Goal: Task Accomplishment & Management: Use online tool/utility

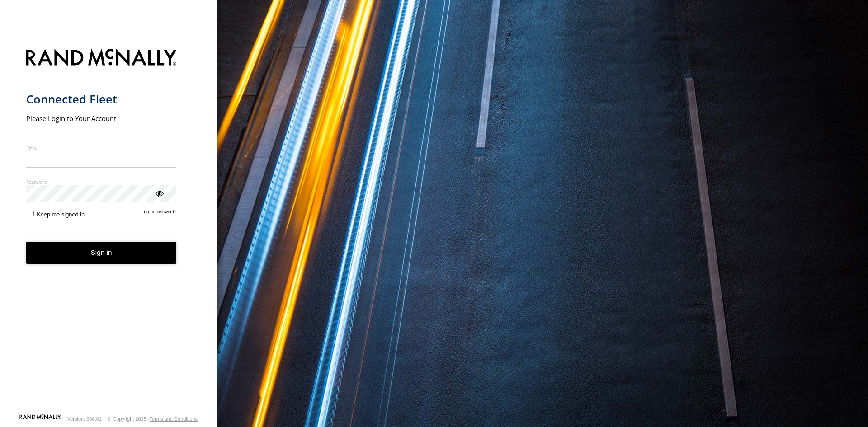
type input "**********"
click at [169, 223] on form "**********" at bounding box center [108, 228] width 165 height 370
click at [152, 246] on button "Sign in" at bounding box center [101, 253] width 151 height 22
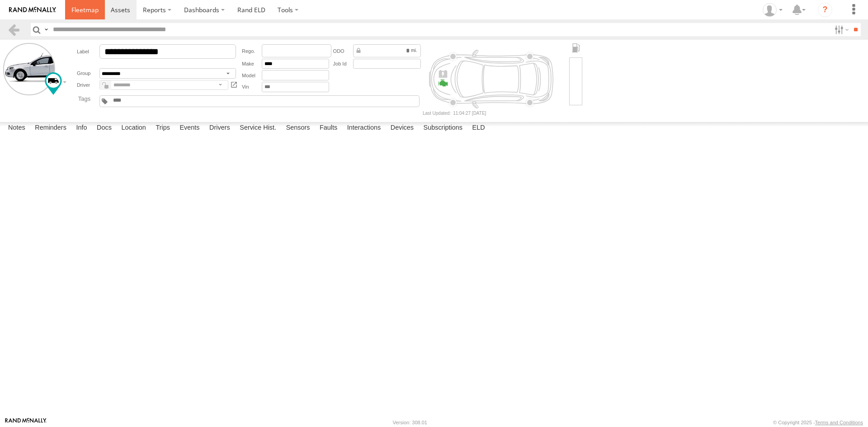
click at [73, 5] on link at bounding box center [85, 9] width 40 height 19
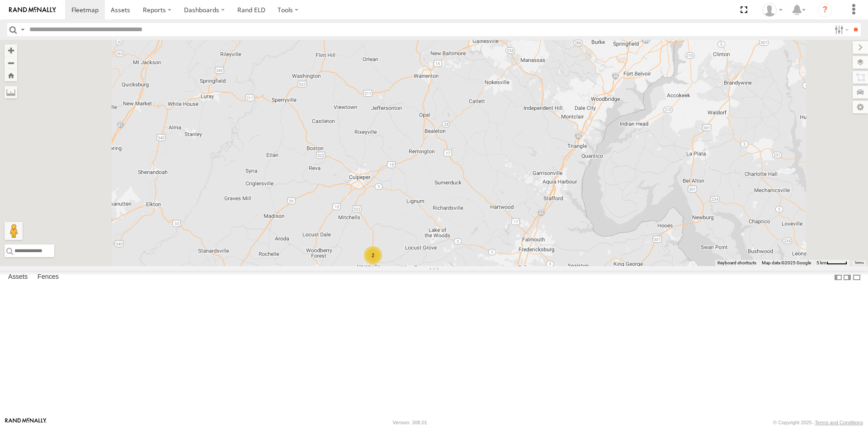
click at [503, 33] on span at bounding box center [495, 25] width 16 height 16
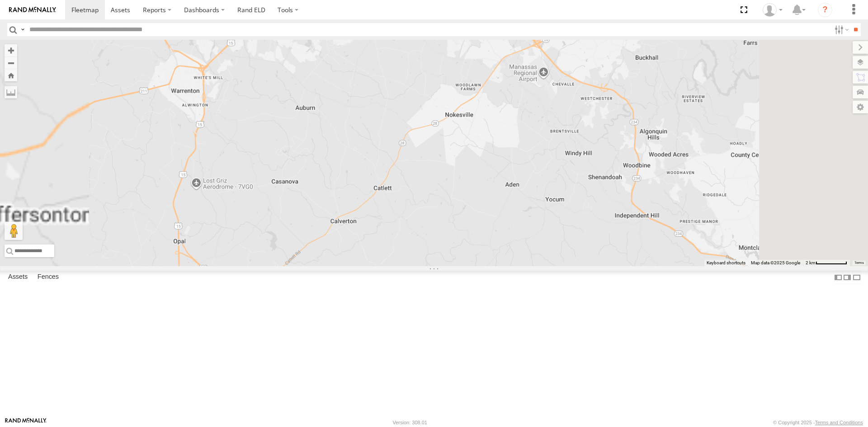
drag, startPoint x: 613, startPoint y: 117, endPoint x: 600, endPoint y: 262, distance: 145.2
click at [600, 262] on div "3C842710C56C 3C842710C56C All Assets 38.80022 , -77.58509 0 SAM 02 11:07:45 09/…" at bounding box center [434, 153] width 868 height 226
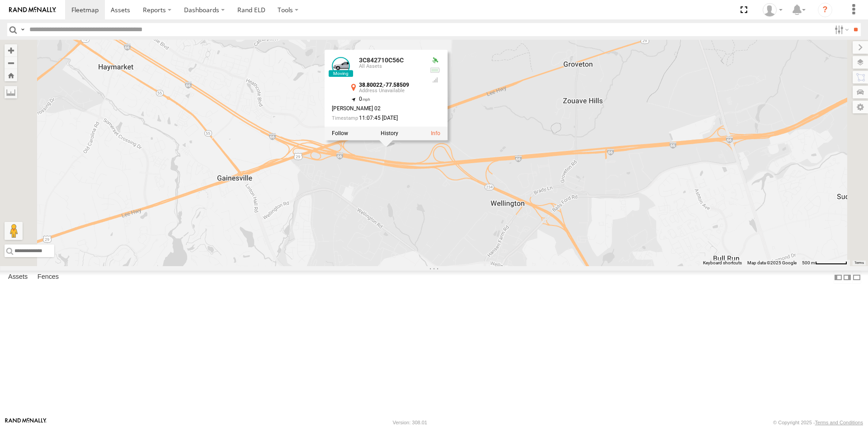
click at [456, 253] on div "3C842710C56C 3C842710C56C All Assets 38.80022 , -77.58509 0 SAM 02 11:07:45 09/…" at bounding box center [434, 153] width 868 height 226
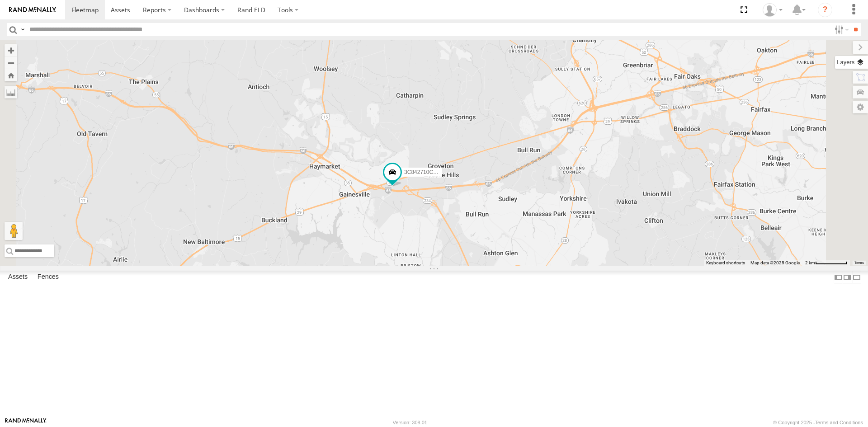
click at [864, 60] on label at bounding box center [851, 62] width 33 height 13
click at [0, 0] on label "Basemaps" at bounding box center [0, 0] width 0 height 0
click at [0, 0] on span "Satellite + Roadmap" at bounding box center [0, 0] width 0 height 0
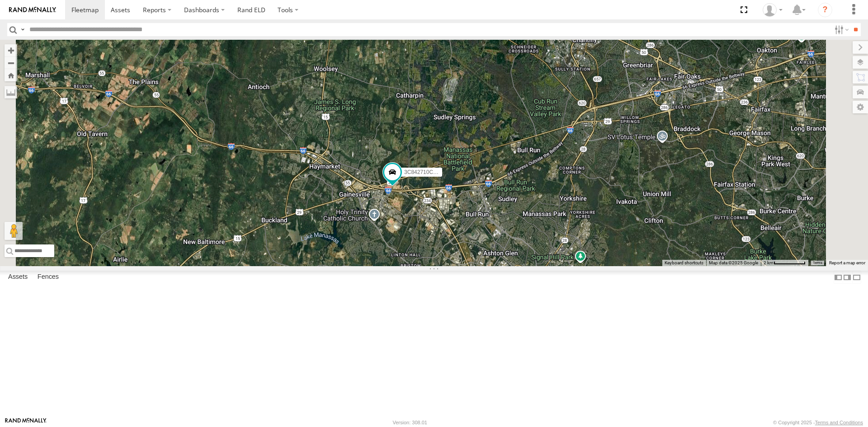
click at [651, 174] on div "3C842710C56C" at bounding box center [434, 153] width 868 height 226
click at [660, 172] on div "3C842710C56C" at bounding box center [434, 153] width 868 height 226
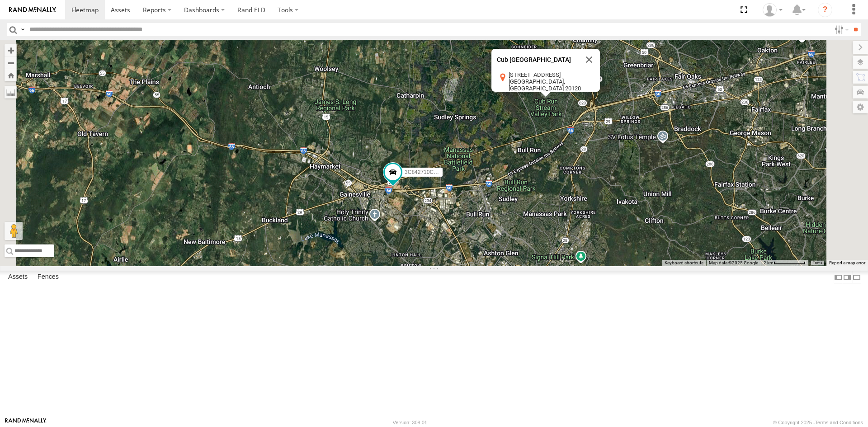
click at [852, 47] on label at bounding box center [859, 47] width 15 height 13
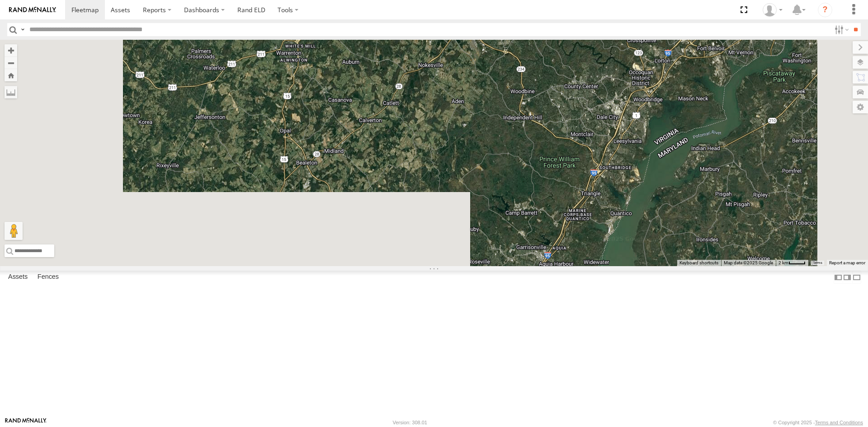
drag, startPoint x: 537, startPoint y: 142, endPoint x: 564, endPoint y: 89, distance: 59.2
click at [560, 97] on div "3C842710C56C Cub Run Stream Valley Park Cub Run Stream Valley Park 15080 Stillf…" at bounding box center [434, 153] width 868 height 226
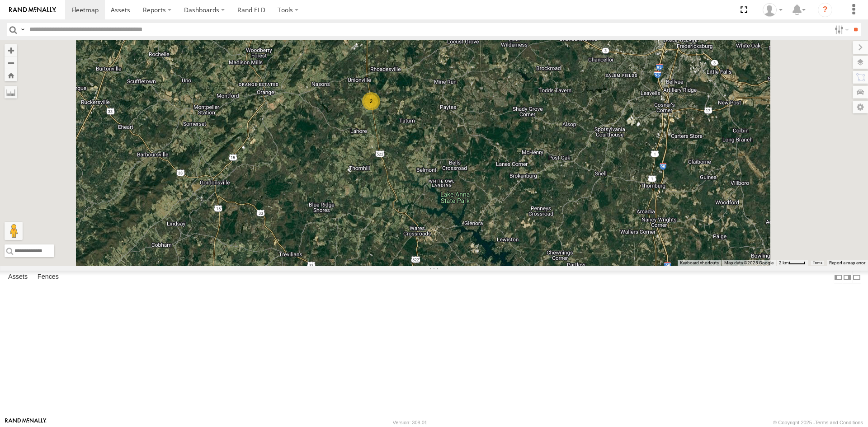
drag, startPoint x: 521, startPoint y: 115, endPoint x: 524, endPoint y: 242, distance: 127.5
click at [540, 254] on div "3C842710C56C 2 Cub Run Stream Valley Park Cub Run Stream Valley Park 15080 Stil…" at bounding box center [434, 153] width 868 height 226
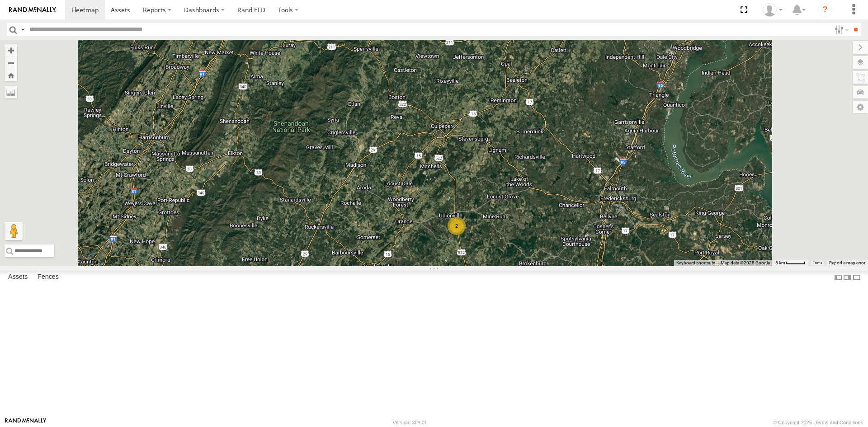
drag, startPoint x: 663, startPoint y: 205, endPoint x: 560, endPoint y: 303, distance: 141.9
click at [560, 266] on div "3C842710C56C 2 Cub Run Stream Valley Park Cub Run Stream Valley Park 15080 Stil…" at bounding box center [434, 153] width 868 height 226
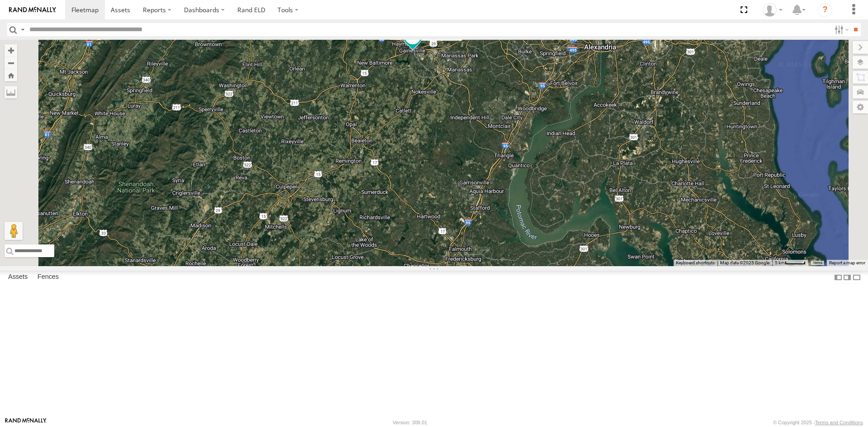
drag, startPoint x: 453, startPoint y: 339, endPoint x: 447, endPoint y: 304, distance: 34.9
click at [447, 266] on div "3C842710C56C 2 Cub Run Stream Valley Park Cub Run Stream Valley Park 15080 Stil…" at bounding box center [434, 153] width 868 height 226
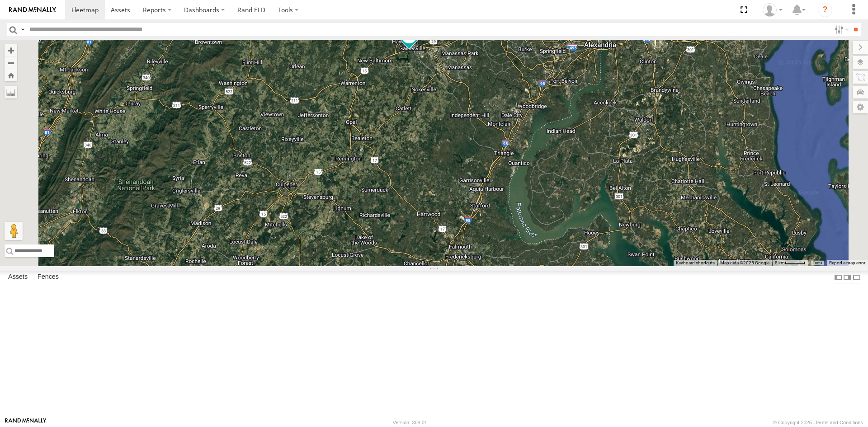
click at [311, 293] on div "2" at bounding box center [302, 284] width 18 height 18
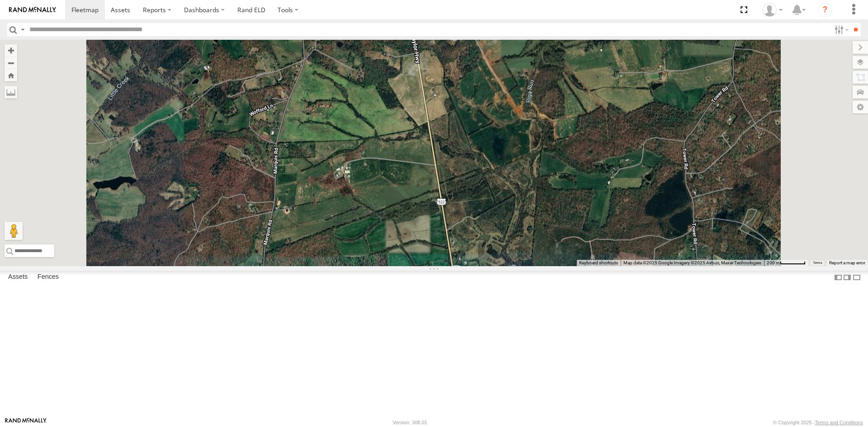
click at [419, 10] on span at bounding box center [411, 2] width 16 height 16
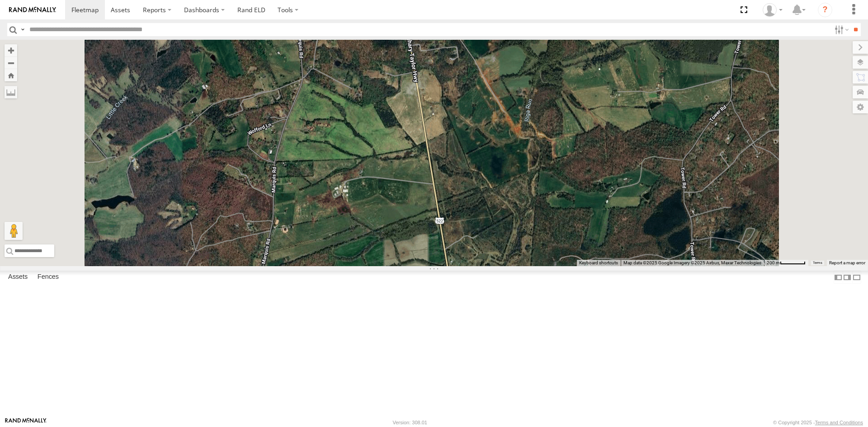
click at [405, 10] on link at bounding box center [393, 6] width 23 height 9
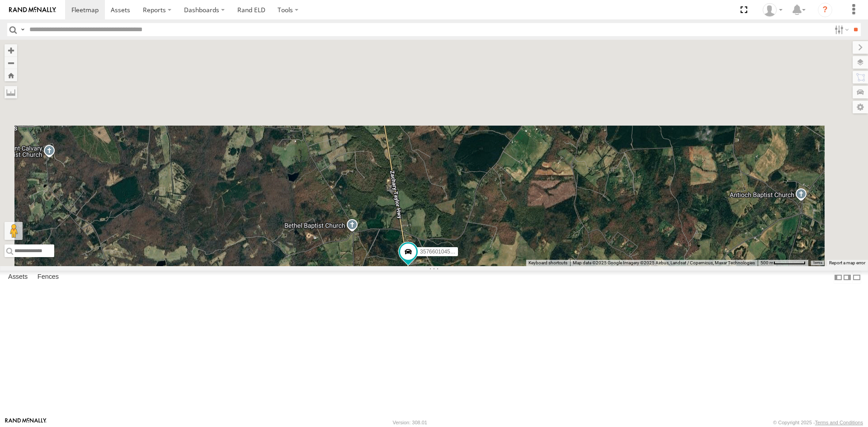
drag, startPoint x: 588, startPoint y: 230, endPoint x: 592, endPoint y: 377, distance: 147.4
click at [592, 266] on div "357660104512769 Cub Run Stream Valley Park Cub Run Stream Valley Park 15080 Sti…" at bounding box center [434, 153] width 868 height 226
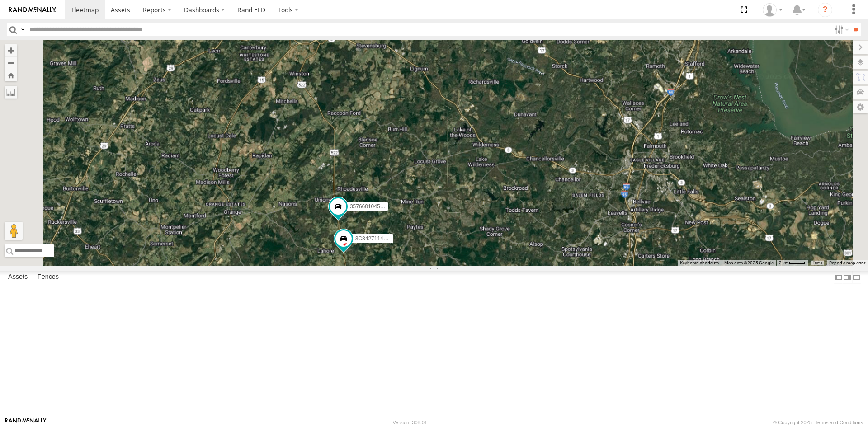
drag, startPoint x: 533, startPoint y: 297, endPoint x: 549, endPoint y: 245, distance: 55.3
click at [549, 245] on div "357660104512769 3C84271145B4 3C842710C56C Cub Run Stream Valley Park Cub Run St…" at bounding box center [434, 153] width 868 height 226
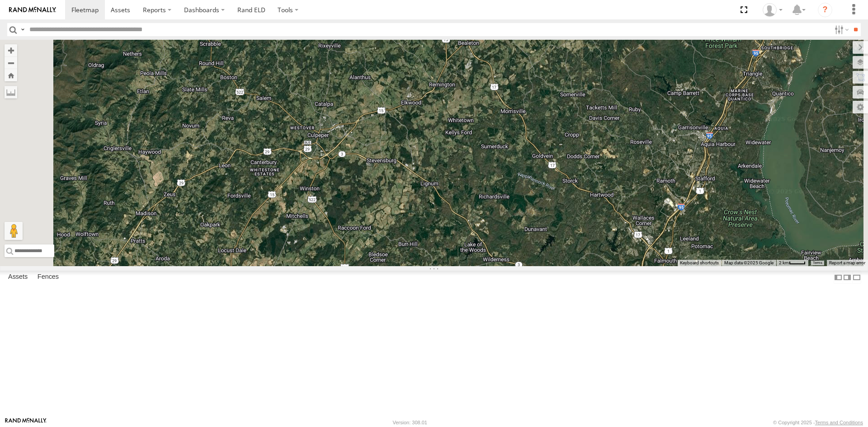
drag, startPoint x: 620, startPoint y: 163, endPoint x: 575, endPoint y: 399, distance: 240.1
click at [575, 266] on div "357660104512769 3C84271145B4 3C842710C56C Cub Run Stream Valley Park Cub Run St…" at bounding box center [434, 153] width 868 height 226
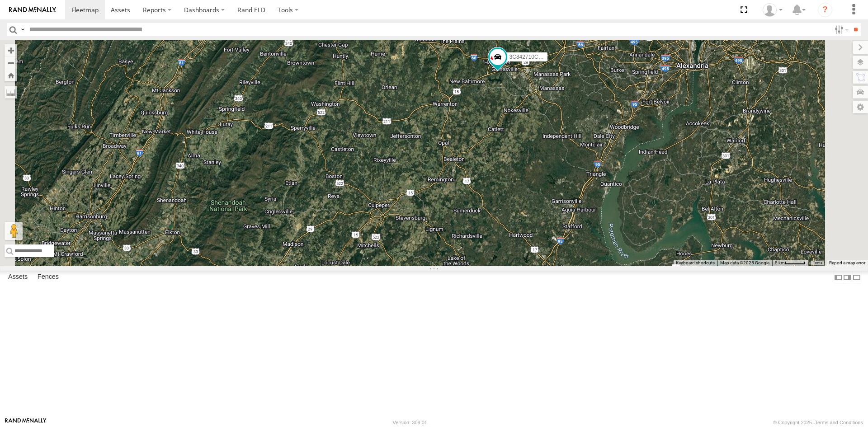
click at [402, 299] on span at bounding box center [394, 290] width 16 height 16
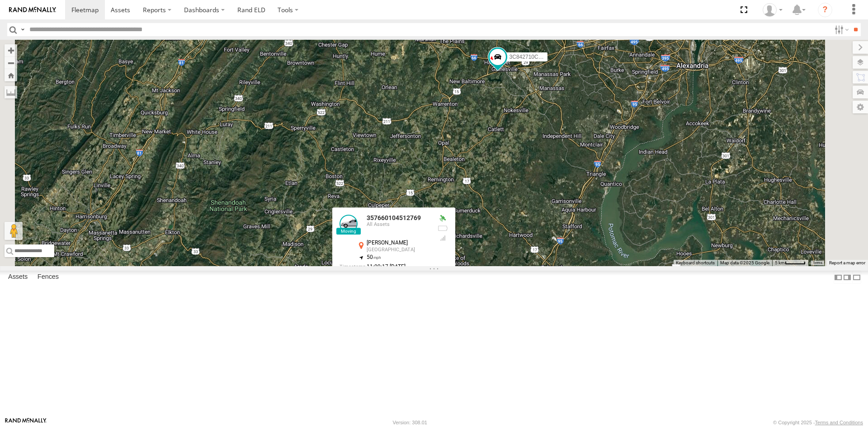
click at [390, 280] on link at bounding box center [378, 276] width 23 height 9
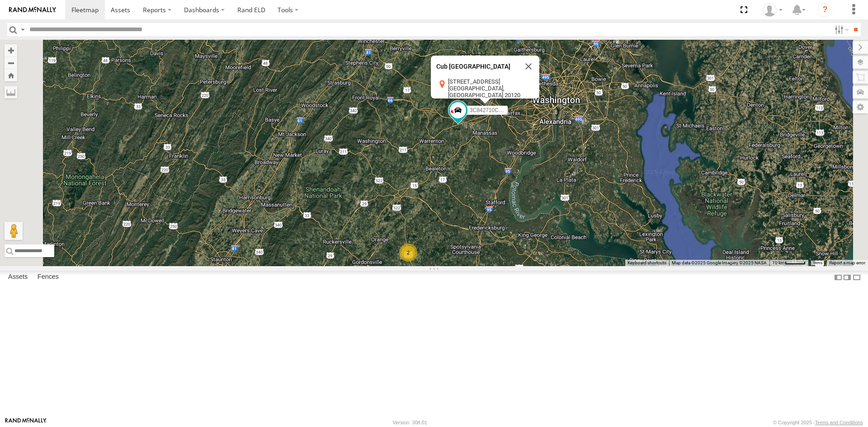
drag, startPoint x: 635, startPoint y: 331, endPoint x: 630, endPoint y: 264, distance: 67.5
click at [630, 264] on div "3C842710C56C 2 Cub Run Stream Valley Park Cub Run Stream Valley Park 15080 Stil…" at bounding box center [434, 153] width 868 height 226
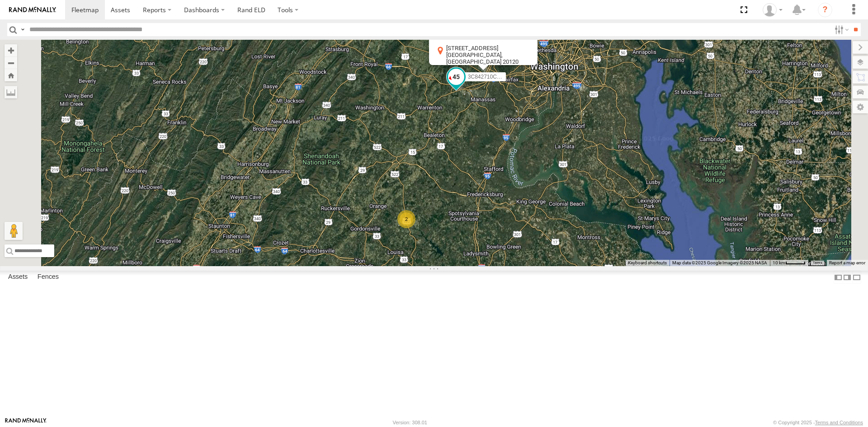
click at [464, 85] on span at bounding box center [456, 77] width 16 height 16
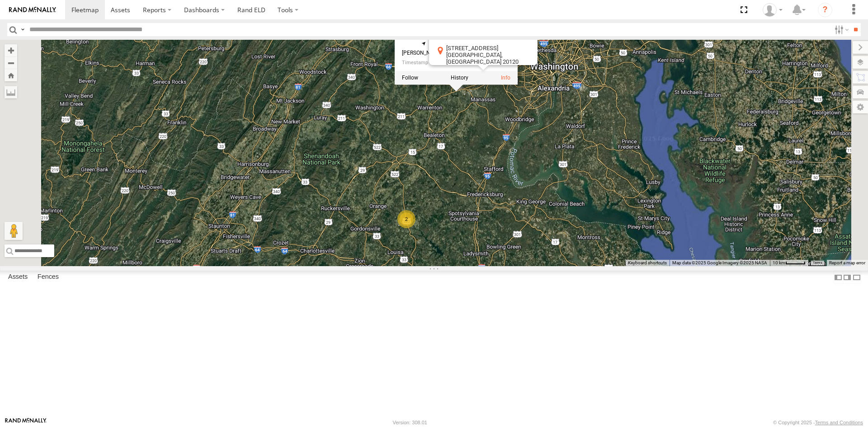
click at [537, 44] on button "Close" at bounding box center [527, 33] width 22 height 22
click at [406, 184] on div "3C842710C56C 2 3C842710C56C All Assets Lee Hwy Gainesville 38.79022 , -77.63544…" at bounding box center [434, 153] width 868 height 226
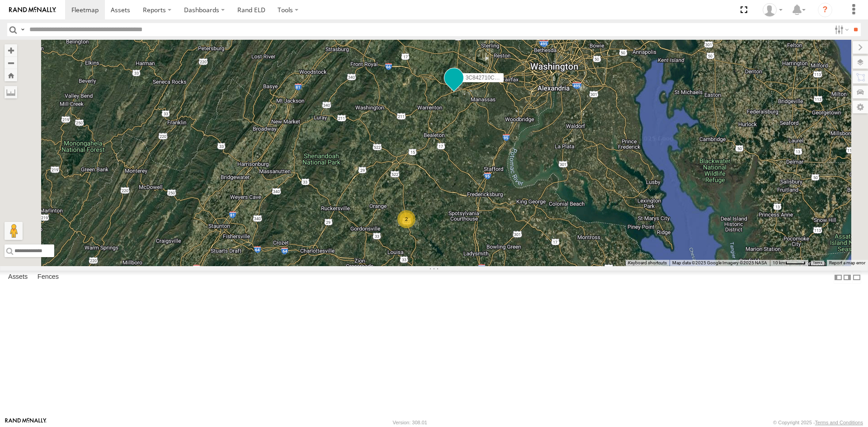
click at [462, 85] on span at bounding box center [454, 77] width 16 height 16
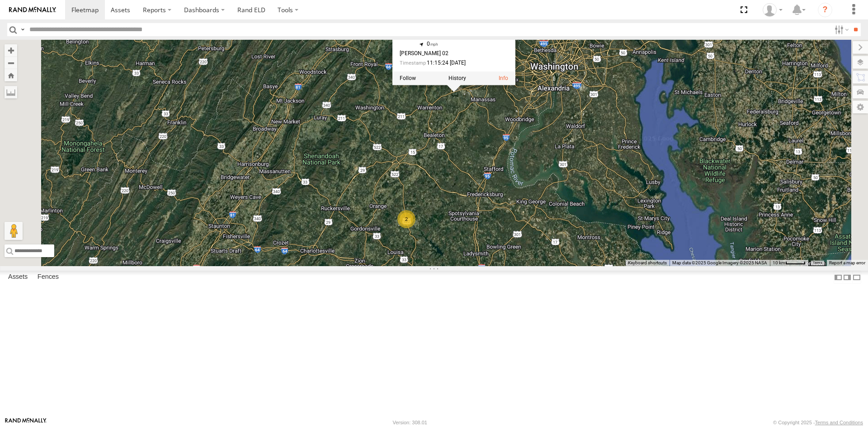
click at [638, 211] on div "3C842710C56C 2 3C842710C56C All Assets Lee Hwy Gainesville 38.78679 , -77.64948…" at bounding box center [434, 153] width 868 height 226
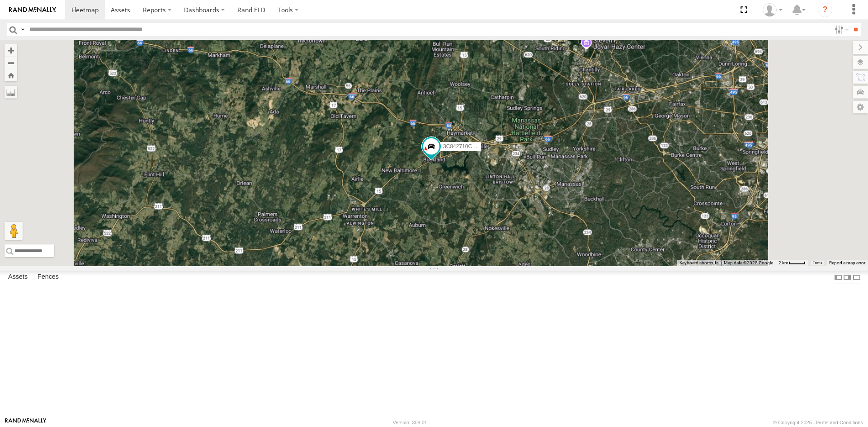
drag, startPoint x: 607, startPoint y: 366, endPoint x: 595, endPoint y: 244, distance: 122.6
click at [595, 245] on div "3C842710C56C" at bounding box center [434, 153] width 868 height 226
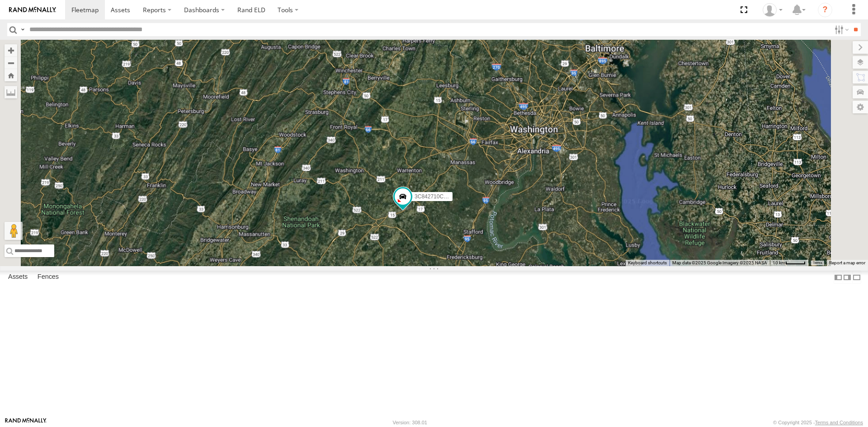
drag, startPoint x: 532, startPoint y: 307, endPoint x: 540, endPoint y: 244, distance: 63.4
click at [540, 245] on div "3C842710C56C 2" at bounding box center [434, 153] width 868 height 226
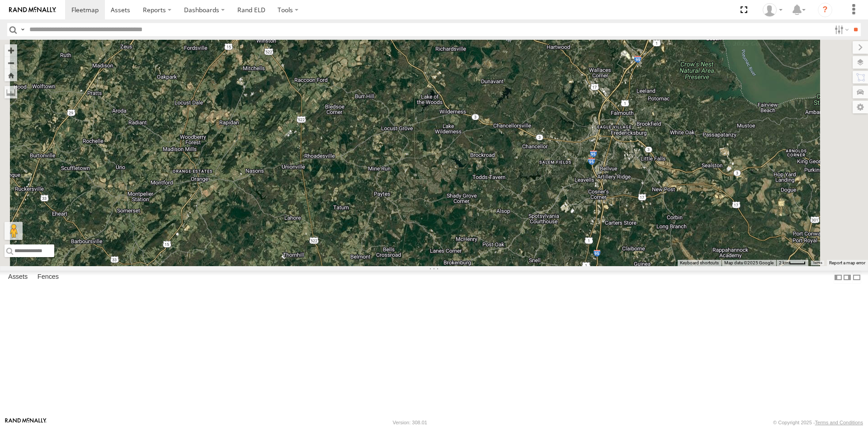
drag, startPoint x: 494, startPoint y: 218, endPoint x: 471, endPoint y: 321, distance: 105.5
click at [471, 266] on div "3C842710C56C 357660104512769 3C84271145B4" at bounding box center [434, 153] width 868 height 226
